Goal: Information Seeking & Learning: Learn about a topic

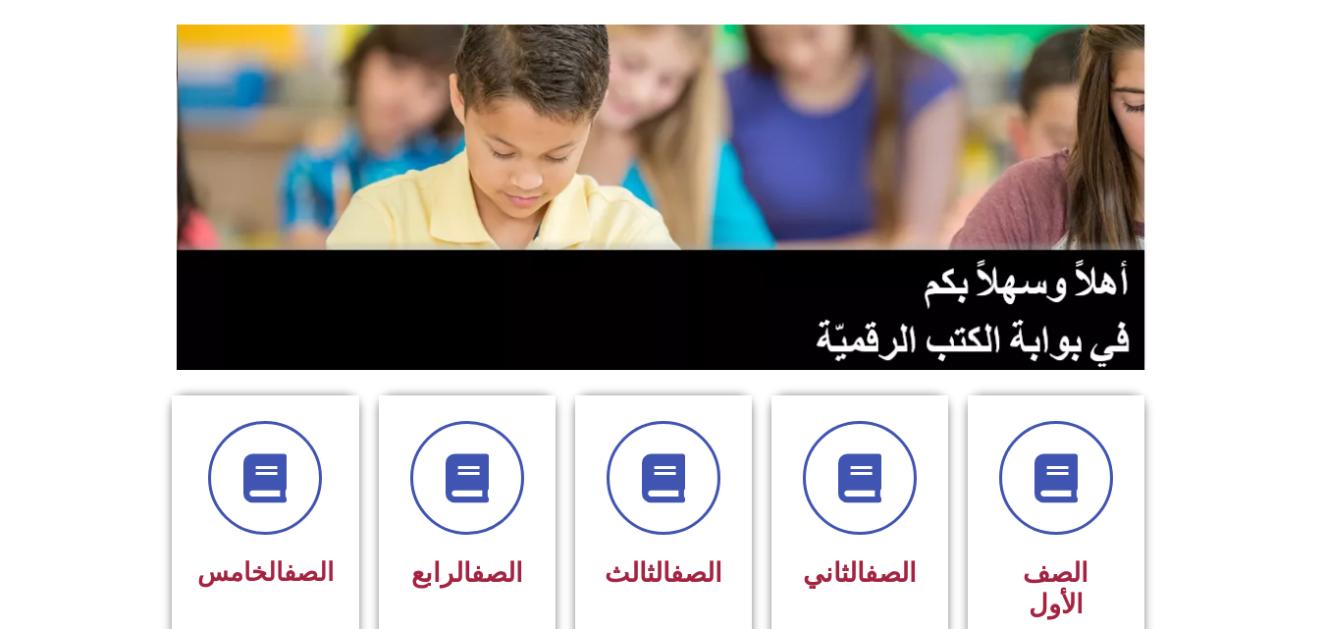
scroll to position [314, 0]
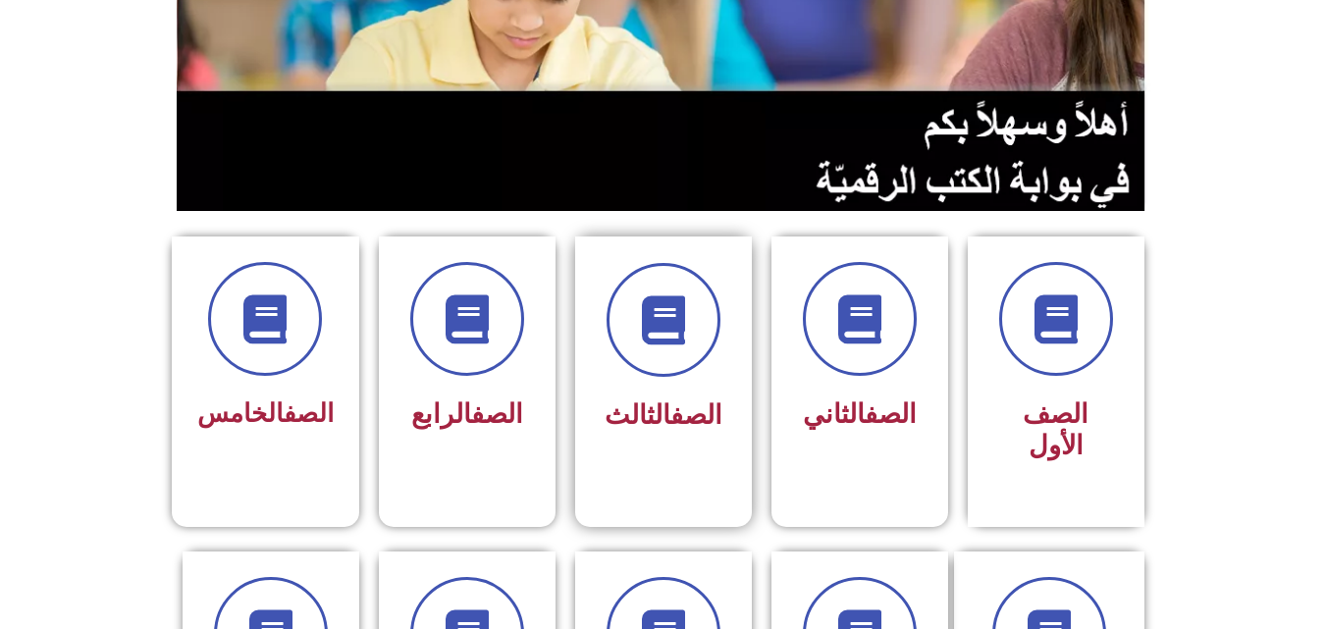
click at [643, 395] on div "الصف الثالث" at bounding box center [664, 416] width 124 height 49
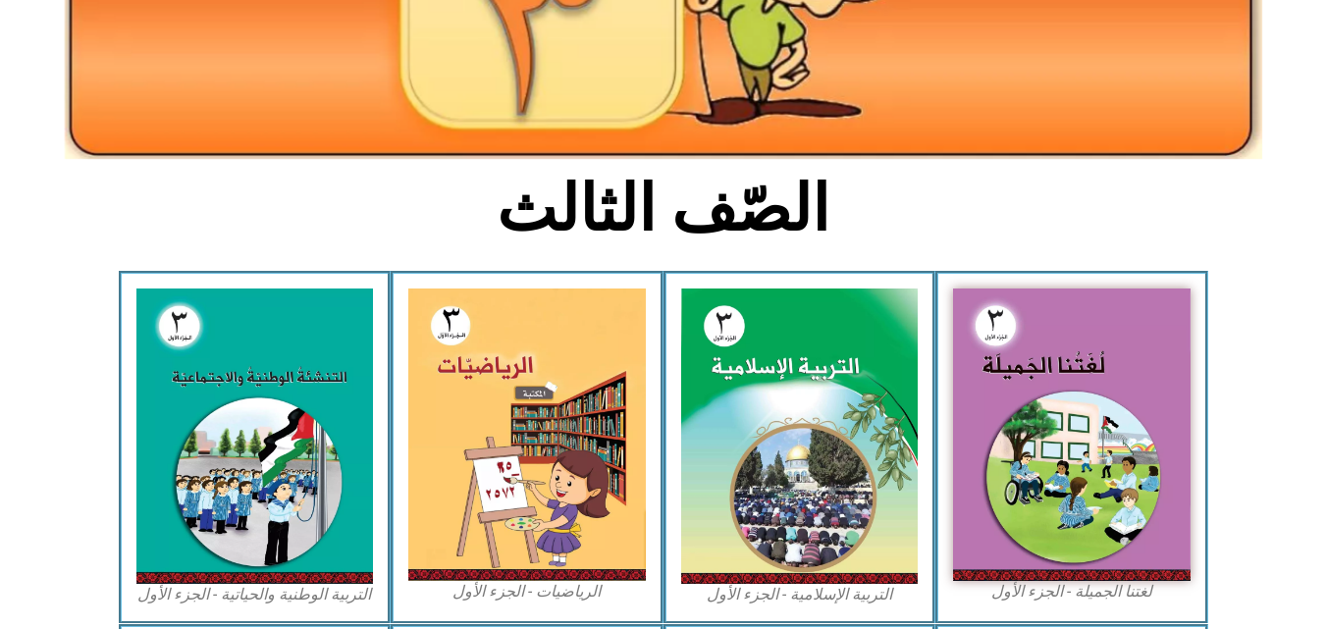
scroll to position [368, 0]
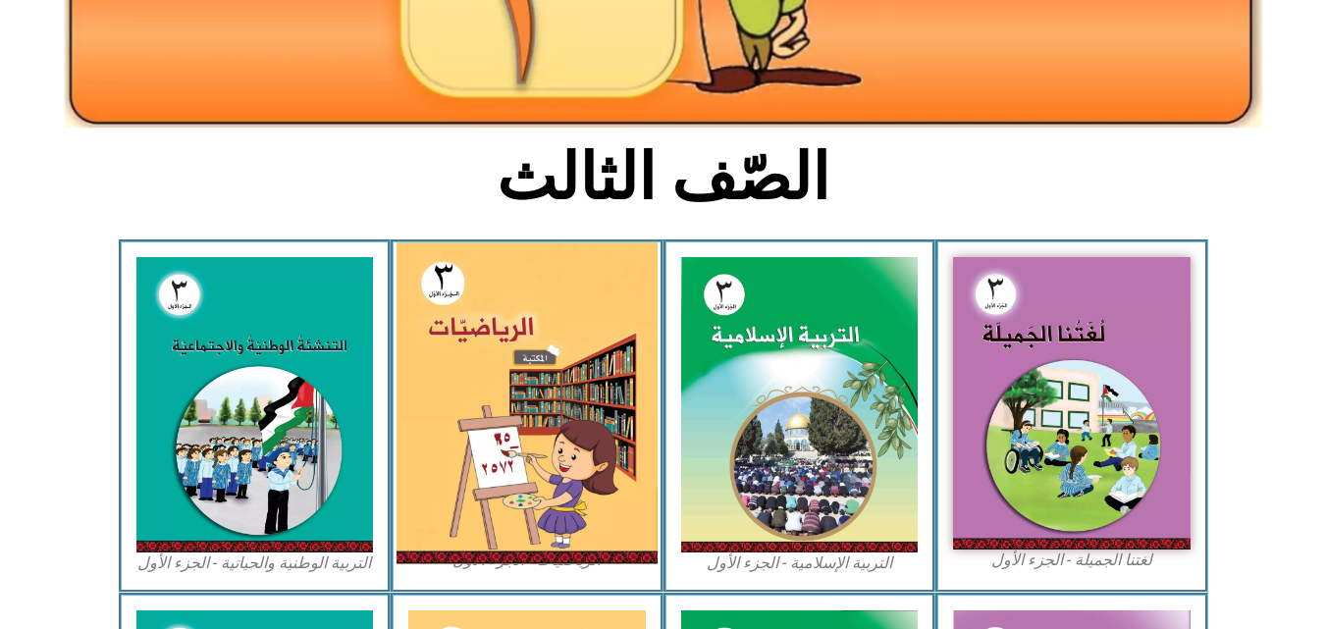
click at [426, 293] on img at bounding box center [527, 404] width 261 height 322
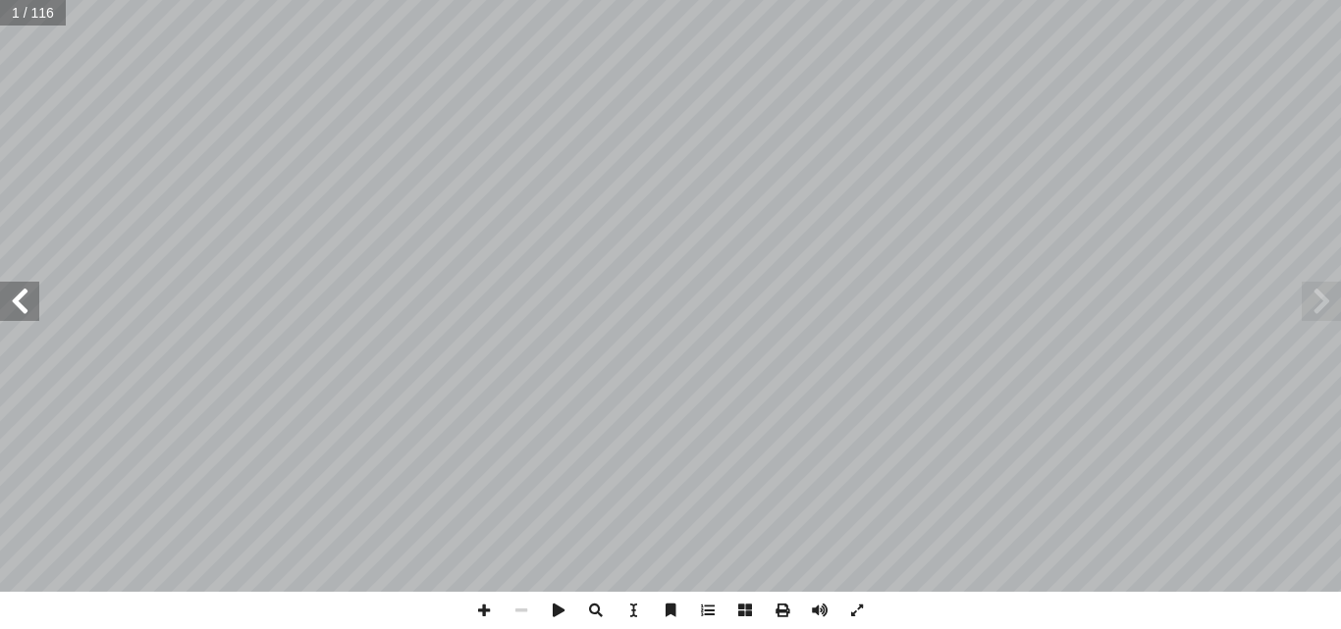
click at [2, 290] on span at bounding box center [19, 301] width 39 height 39
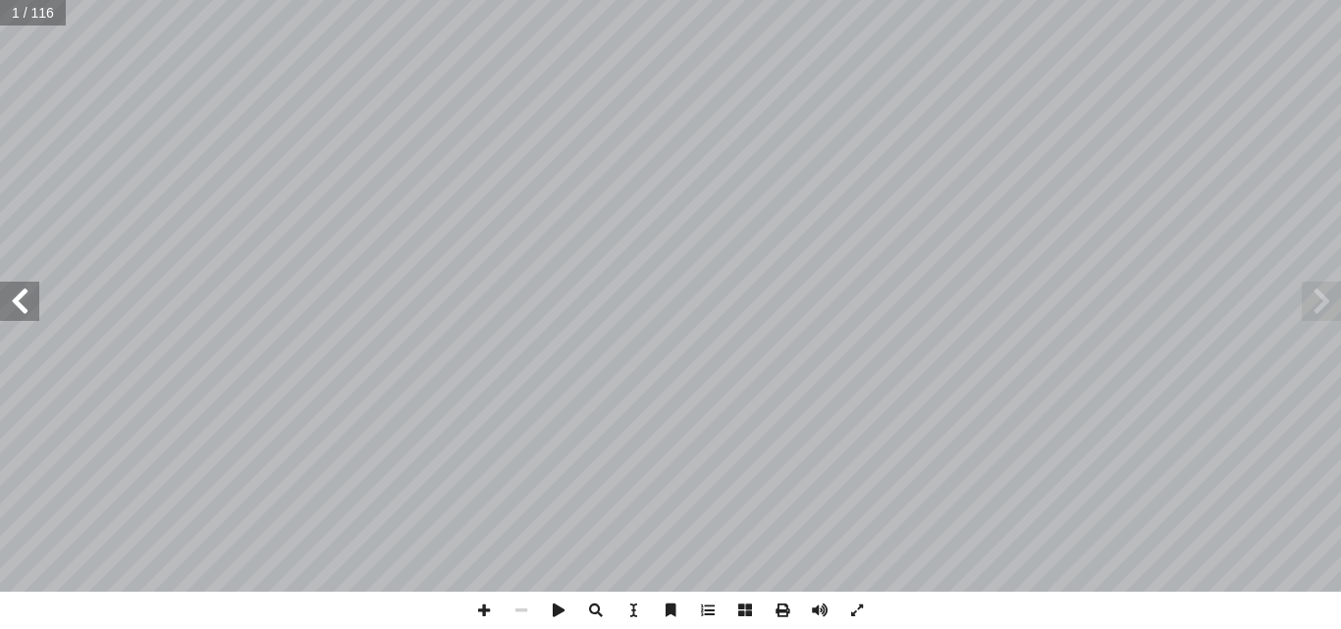
click at [2, 290] on span at bounding box center [19, 301] width 39 height 39
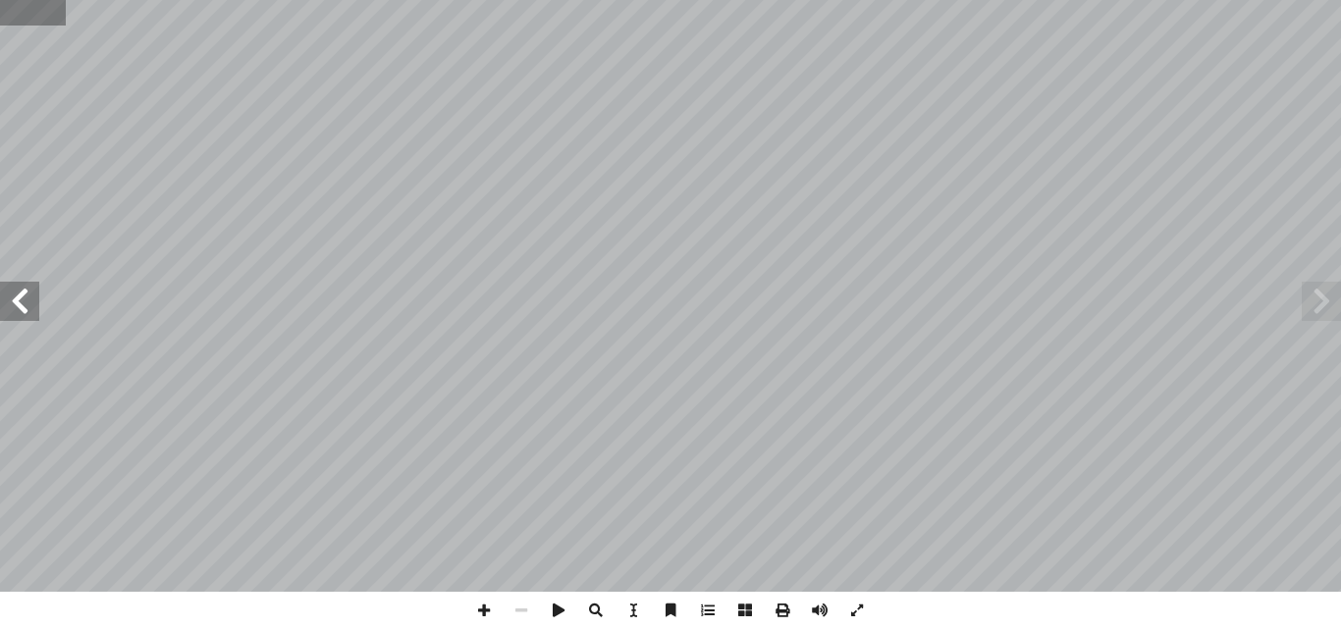
click at [15, 19] on input "text" at bounding box center [32, 13] width 65 height 26
type input "**"
click at [15, 19] on input "text" at bounding box center [46, 13] width 92 height 26
type input "**"
click at [487, 594] on span at bounding box center [483, 610] width 37 height 37
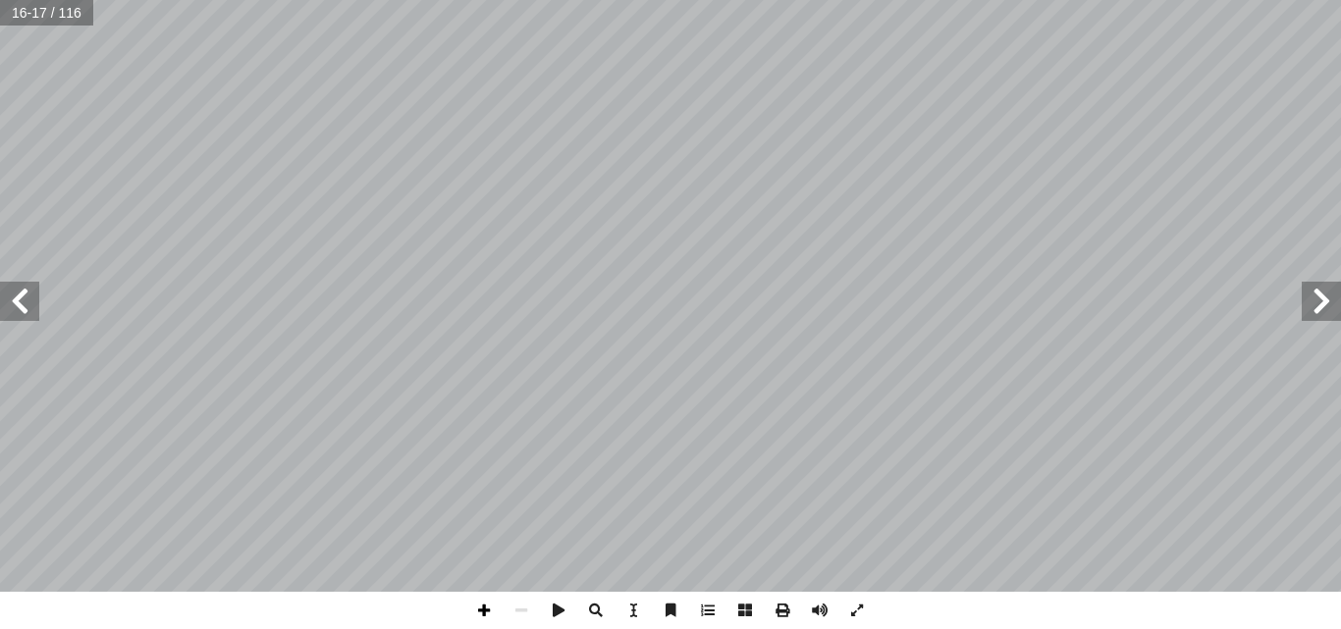
click at [489, 612] on span at bounding box center [483, 610] width 37 height 37
click at [20, 306] on span at bounding box center [19, 301] width 39 height 39
click at [587, 615] on div "١٤ : ً � بتي شفوي � ج إ ا ُ ر ِّ فس أ ا و ِ ت � الفراغ ُ كمل أ ا و ِ العددين أ …" at bounding box center [670, 314] width 1341 height 629
click at [1316, 314] on span at bounding box center [1321, 301] width 39 height 39
